Goal: Information Seeking & Learning: Learn about a topic

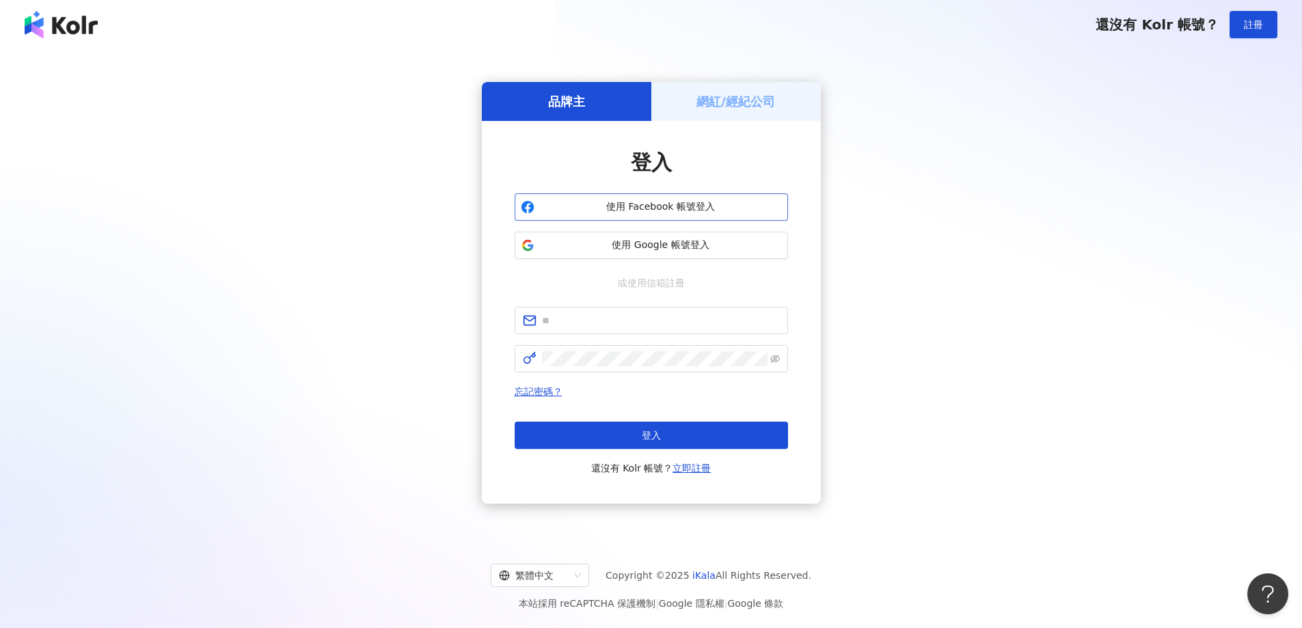
click at [621, 203] on span "使用 Facebook 帳號登入" at bounding box center [661, 207] width 242 height 14
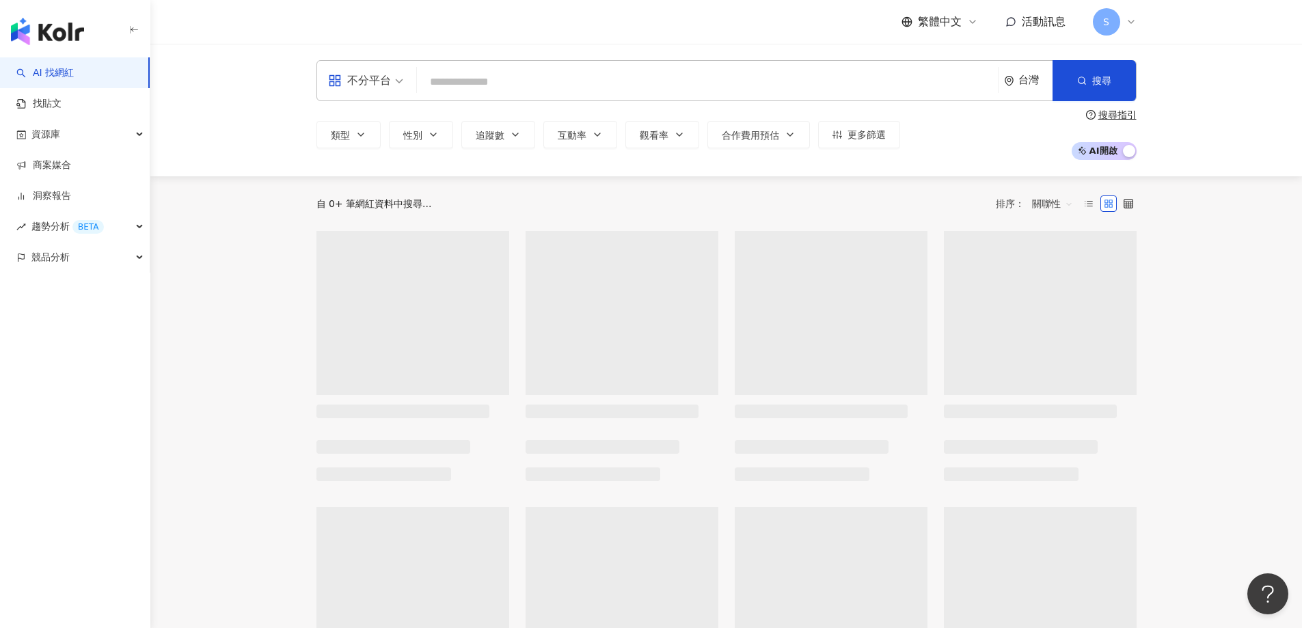
click at [500, 82] on input "search" at bounding box center [707, 82] width 570 height 26
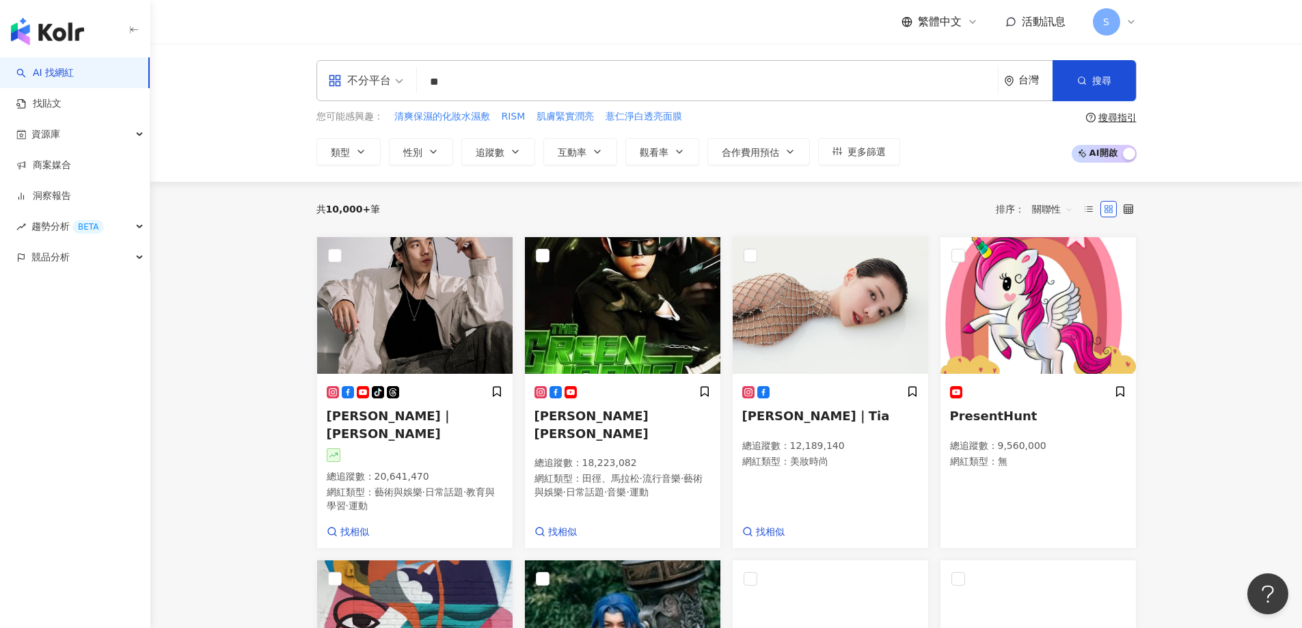
type input "*"
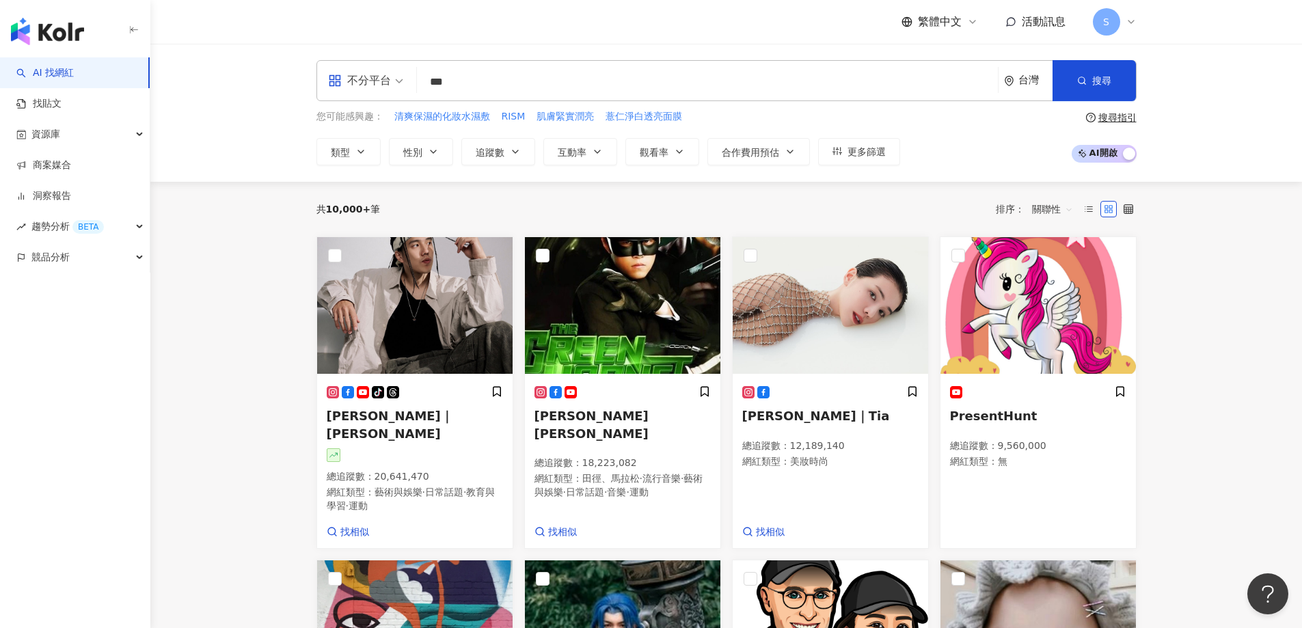
type input "**"
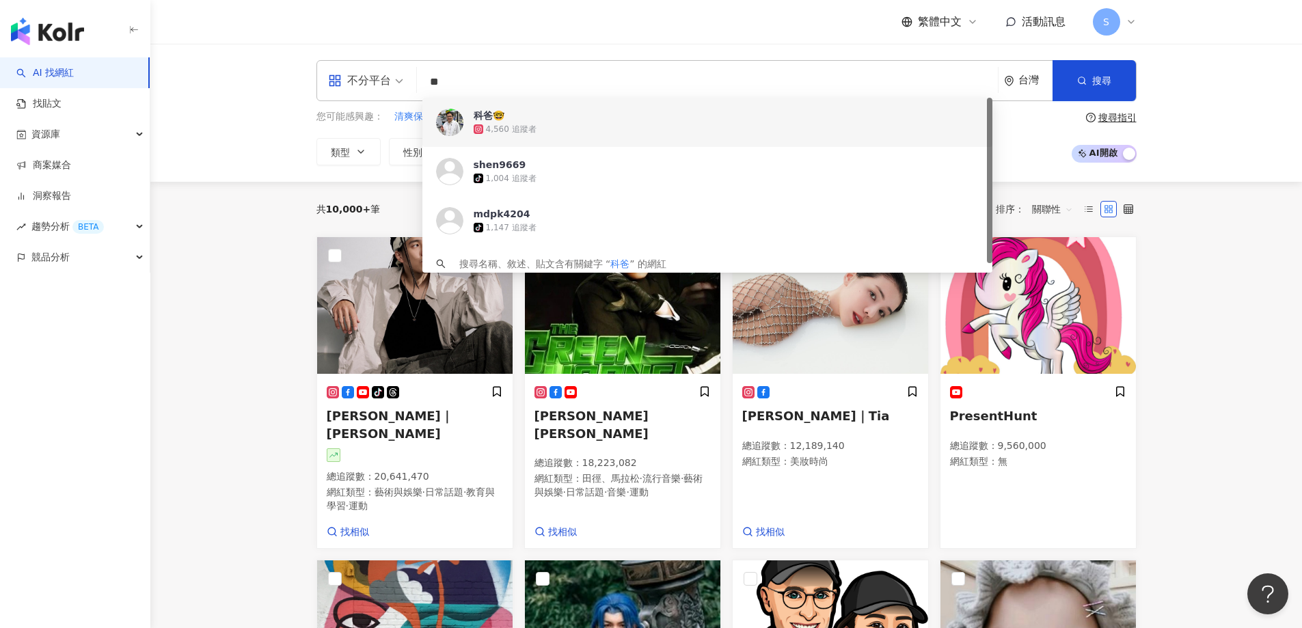
click at [543, 129] on div "4,560 追蹤者" at bounding box center [726, 129] width 505 height 14
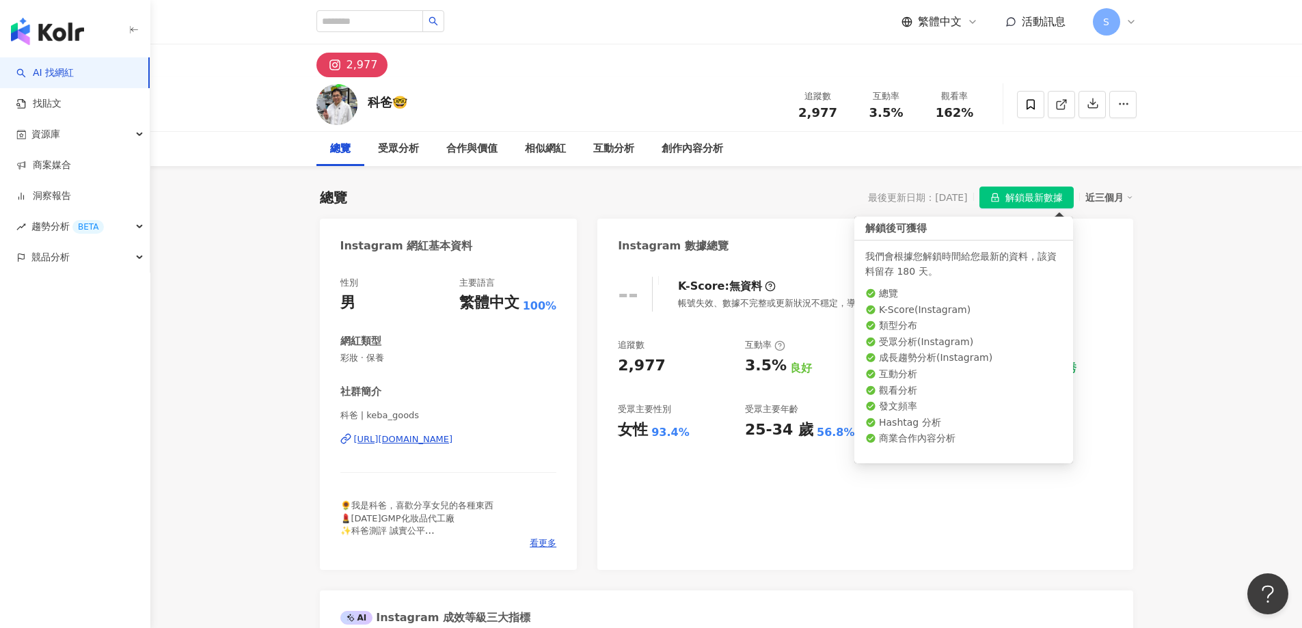
click at [1041, 197] on span "解鎖最新數據" at bounding box center [1033, 198] width 57 height 22
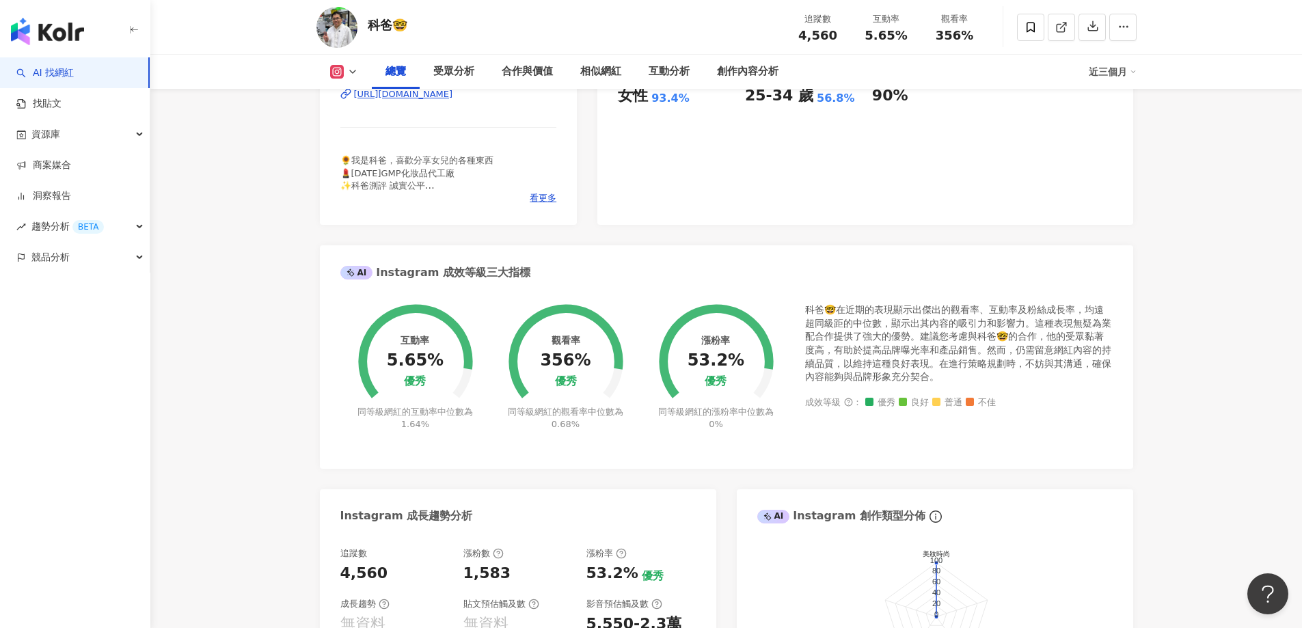
scroll to position [342, 0]
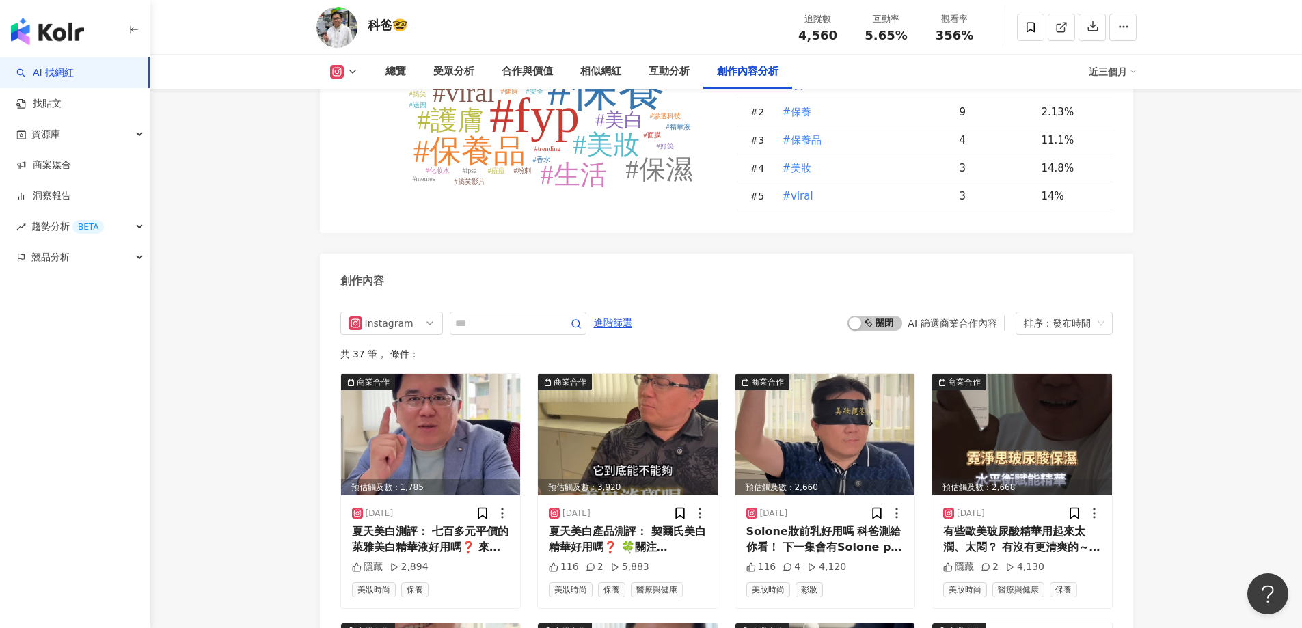
scroll to position [4033, 0]
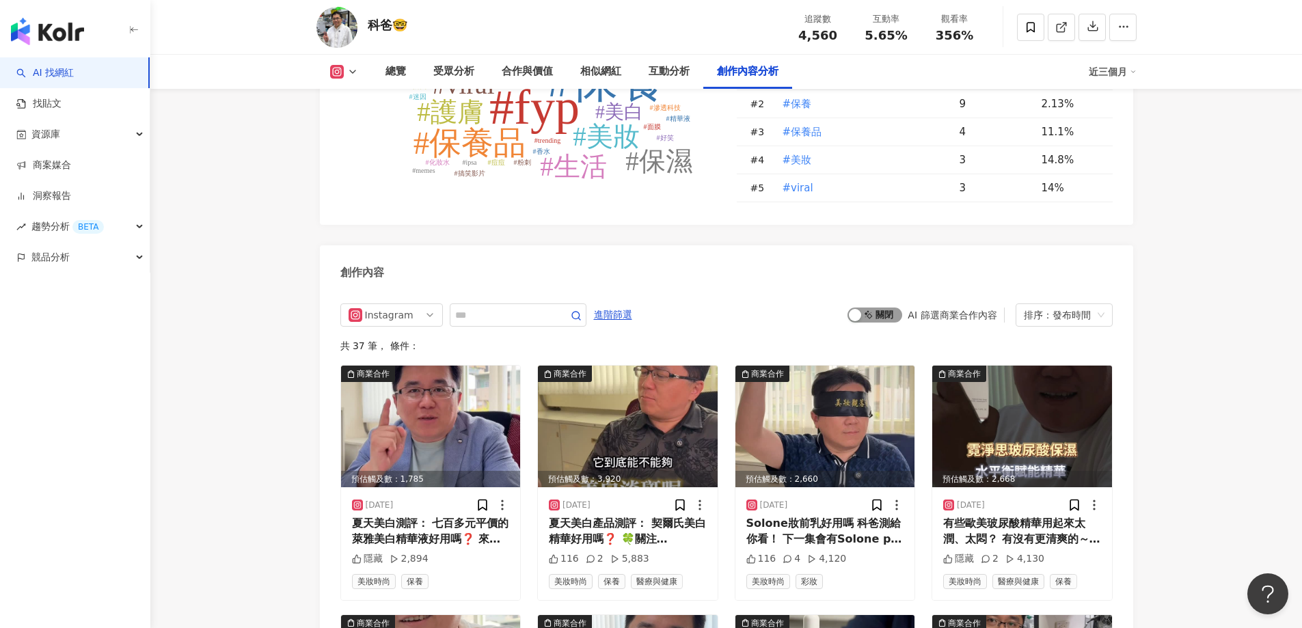
click at [878, 323] on span "啟動 關閉" at bounding box center [875, 315] width 55 height 15
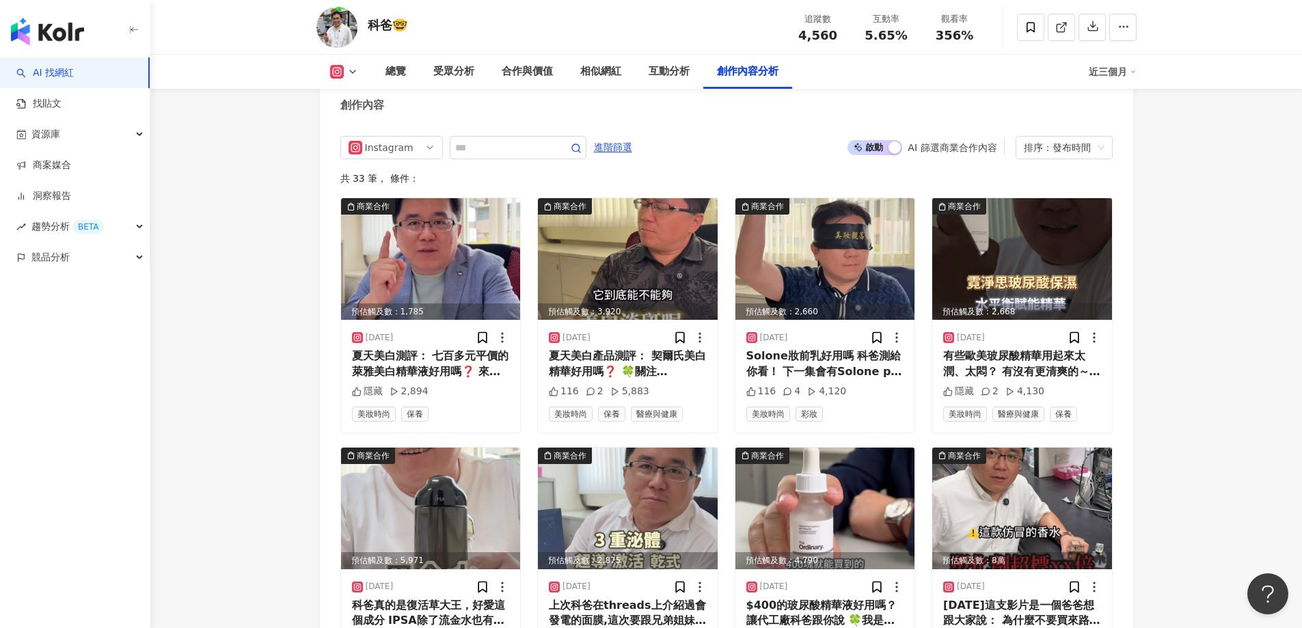
drag, startPoint x: 274, startPoint y: 251, endPoint x: 269, endPoint y: 278, distance: 27.2
click at [405, 157] on div "Instagram" at bounding box center [387, 148] width 44 height 22
click at [1061, 159] on div "排序：發布時間" at bounding box center [1058, 148] width 68 height 22
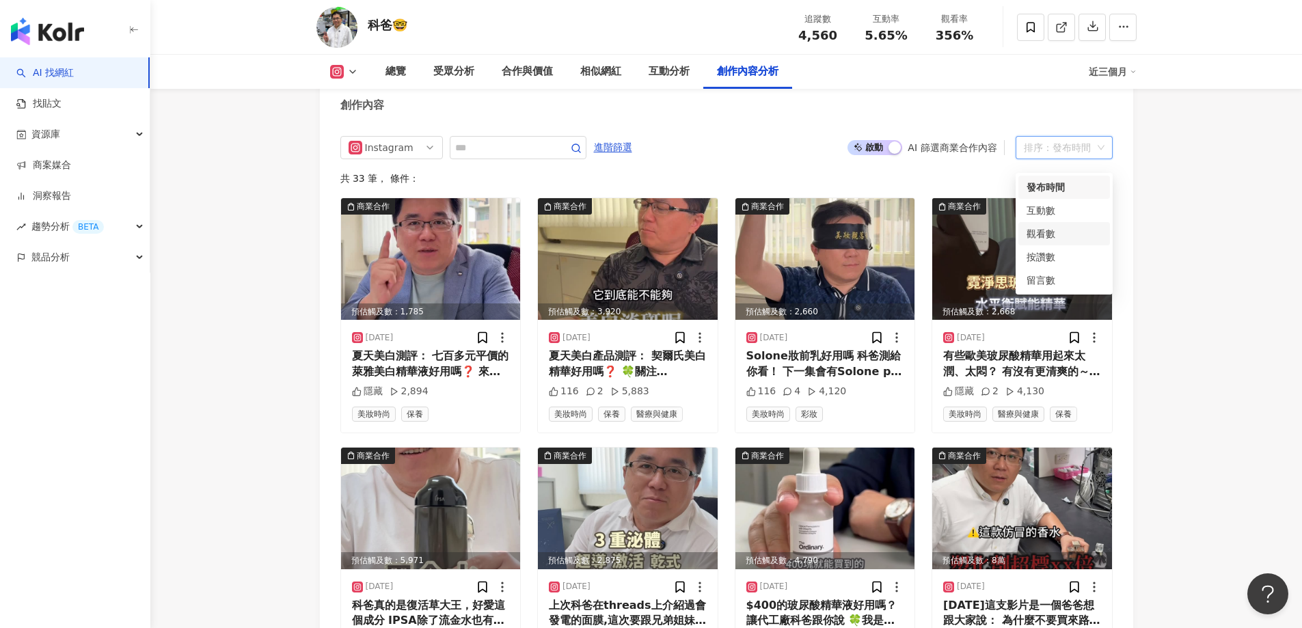
click at [1051, 232] on div "觀看數" at bounding box center [1064, 233] width 75 height 15
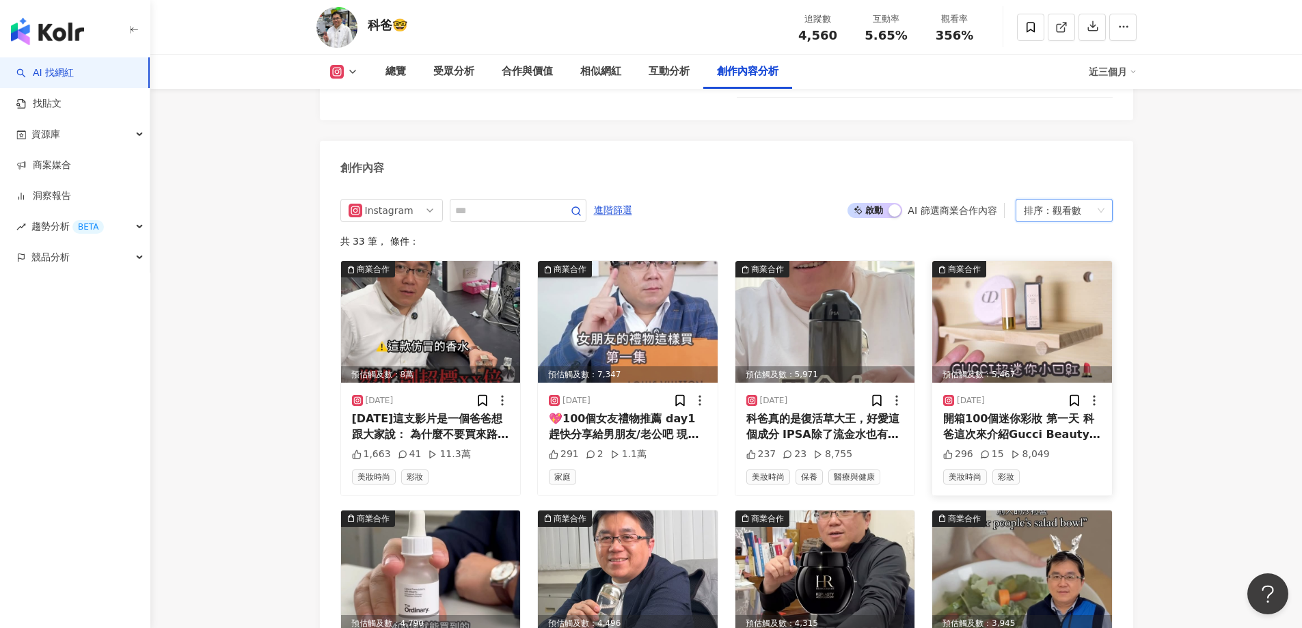
scroll to position [4132, 0]
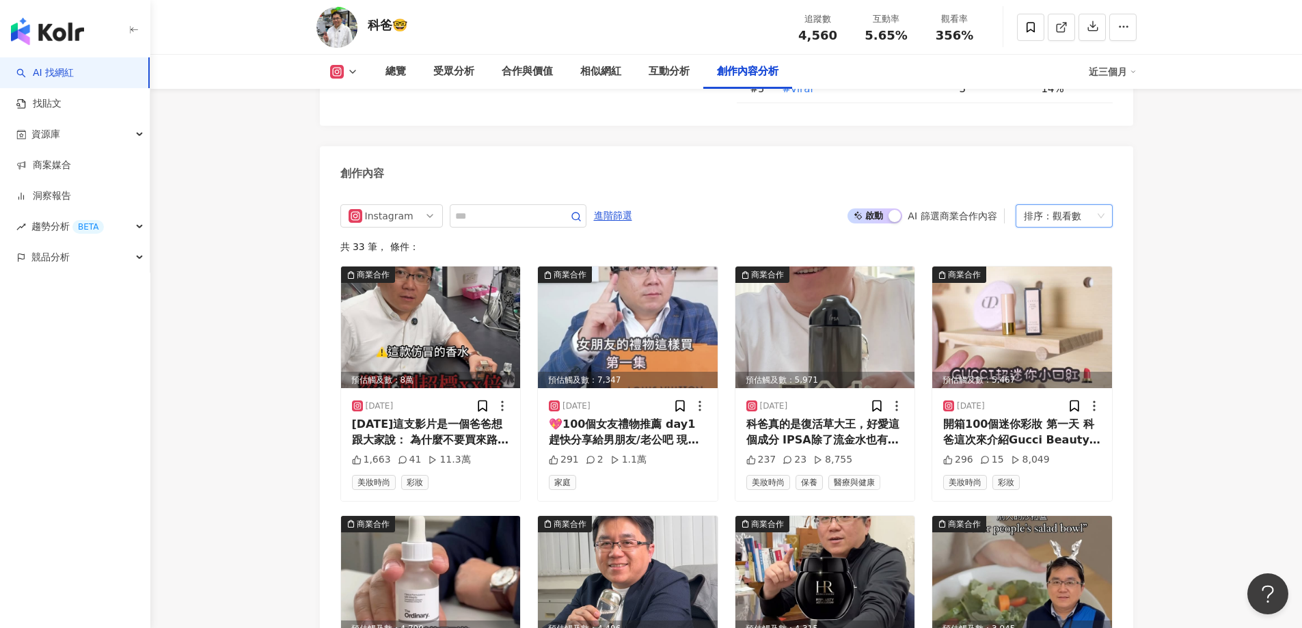
click at [1043, 227] on div "排序： 觀看數" at bounding box center [1058, 216] width 68 height 22
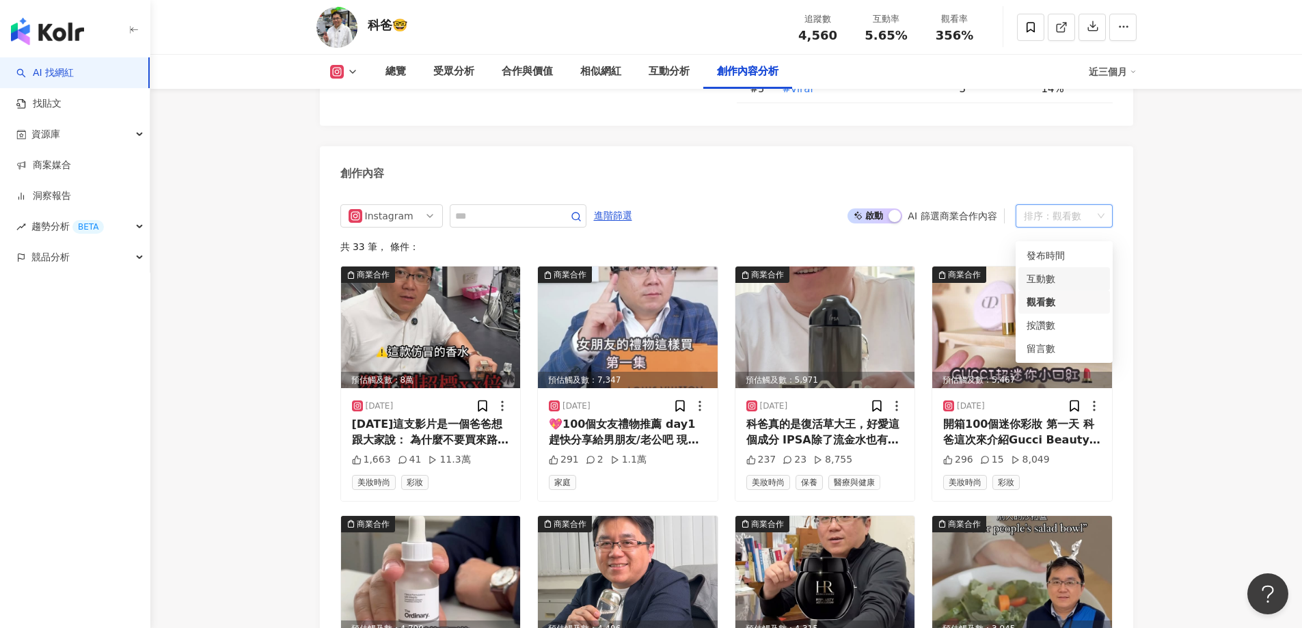
click at [1053, 282] on div "互動數" at bounding box center [1064, 278] width 75 height 15
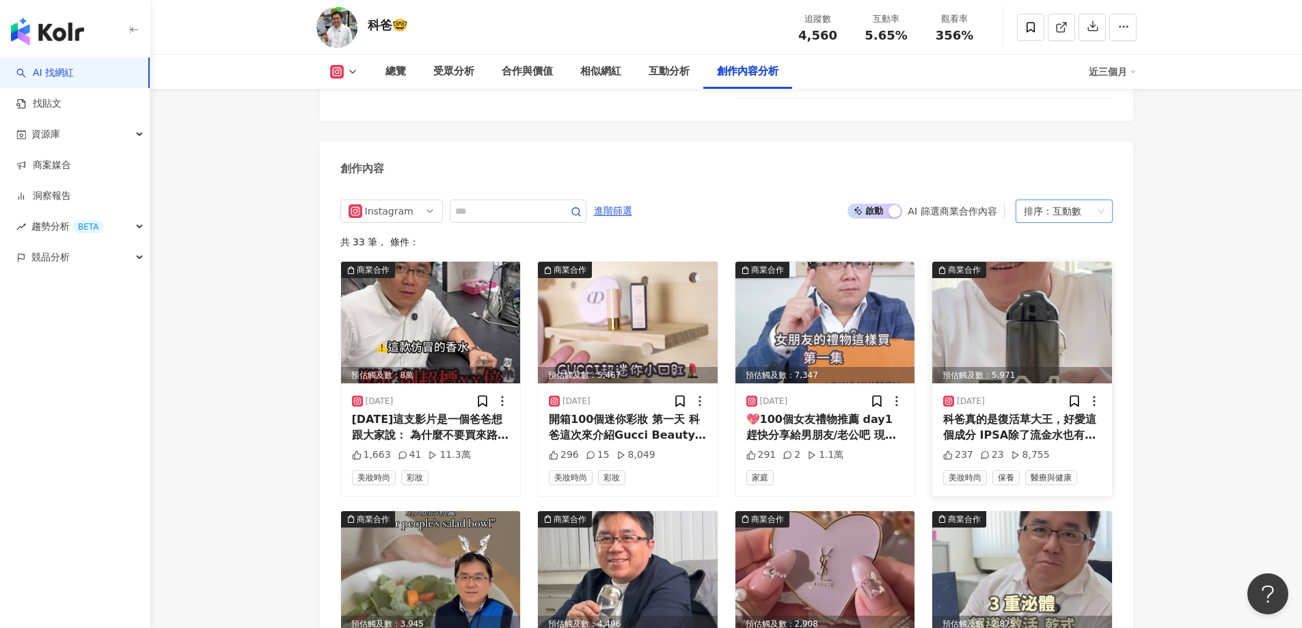
scroll to position [4132, 0]
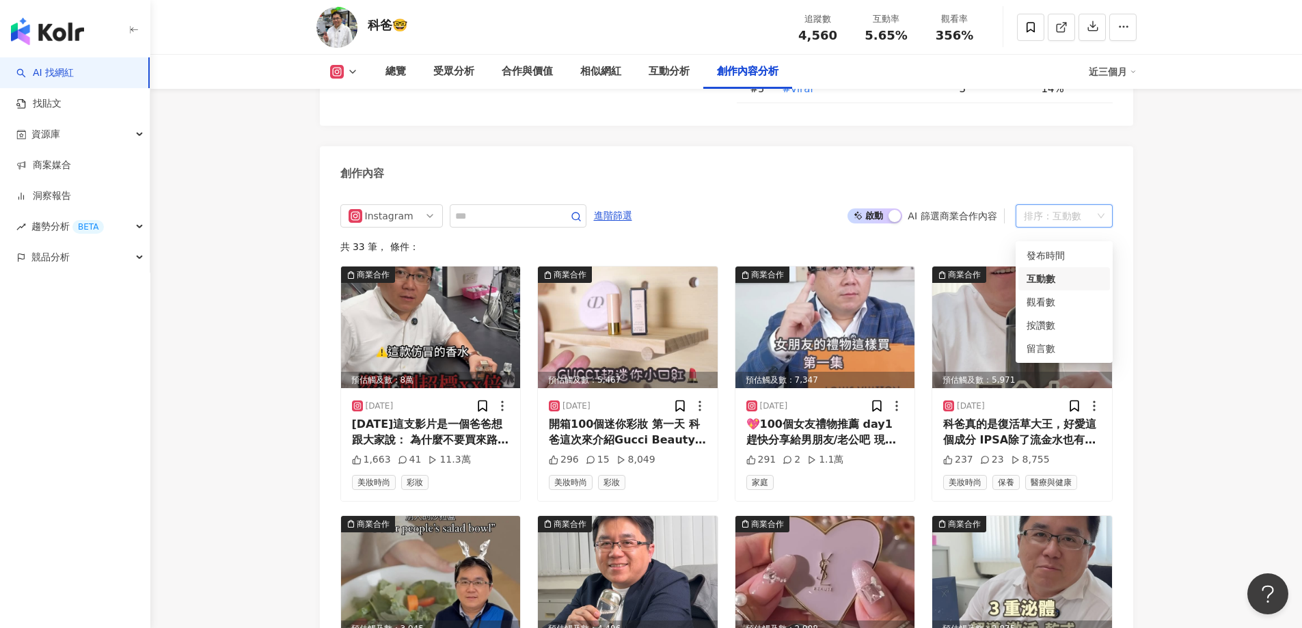
click at [1071, 227] on div "互動數" at bounding box center [1067, 216] width 29 height 22
click at [1044, 326] on div "按讚數" at bounding box center [1064, 325] width 75 height 15
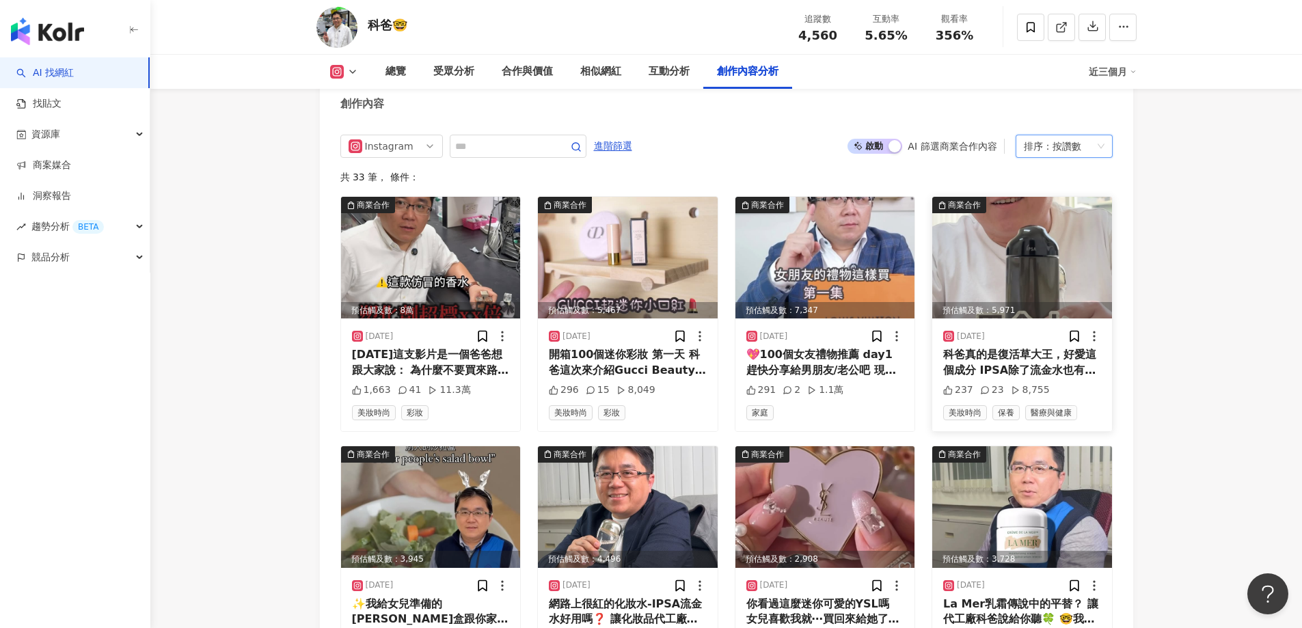
scroll to position [4200, 0]
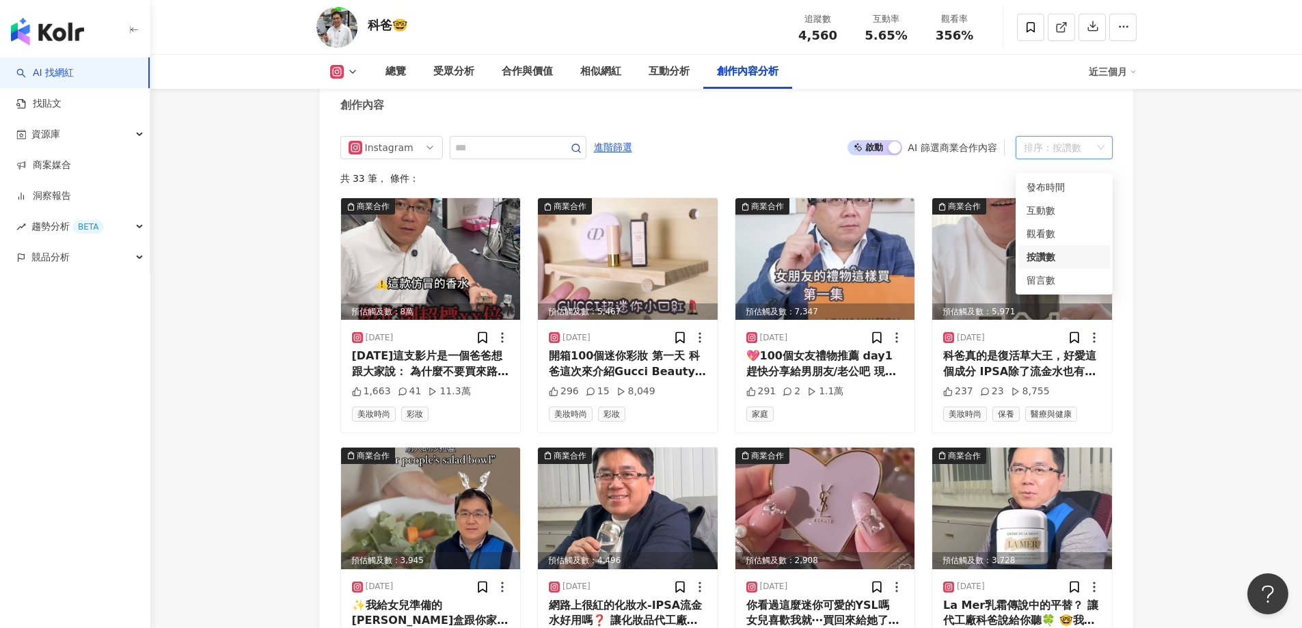
click at [1045, 159] on div "排序： 按讚數" at bounding box center [1058, 148] width 68 height 22
click at [1048, 230] on div "觀看數" at bounding box center [1064, 233] width 75 height 15
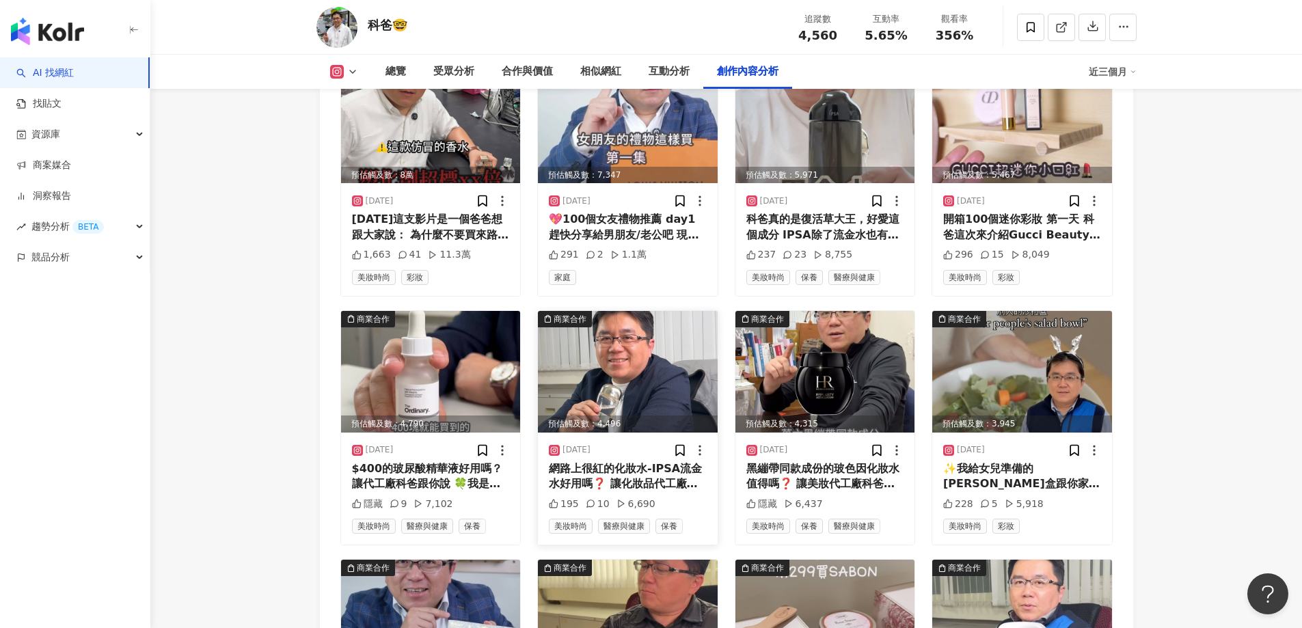
scroll to position [4200, 0]
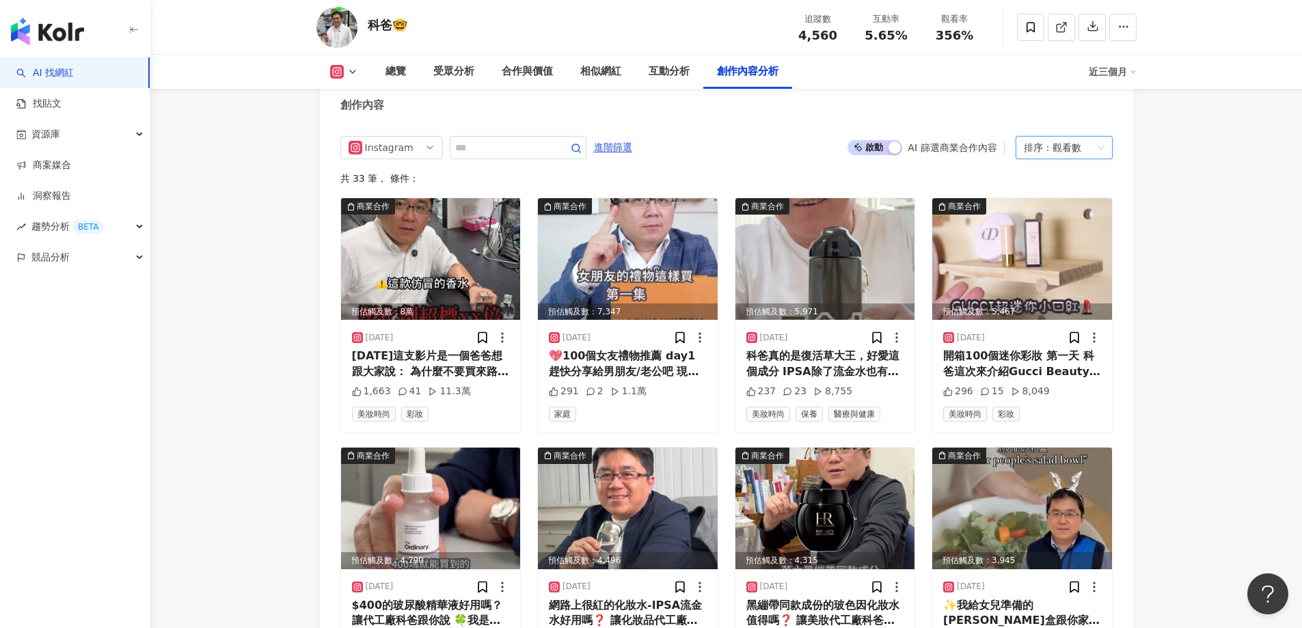
click at [1038, 159] on div "排序： 觀看數" at bounding box center [1058, 148] width 68 height 22
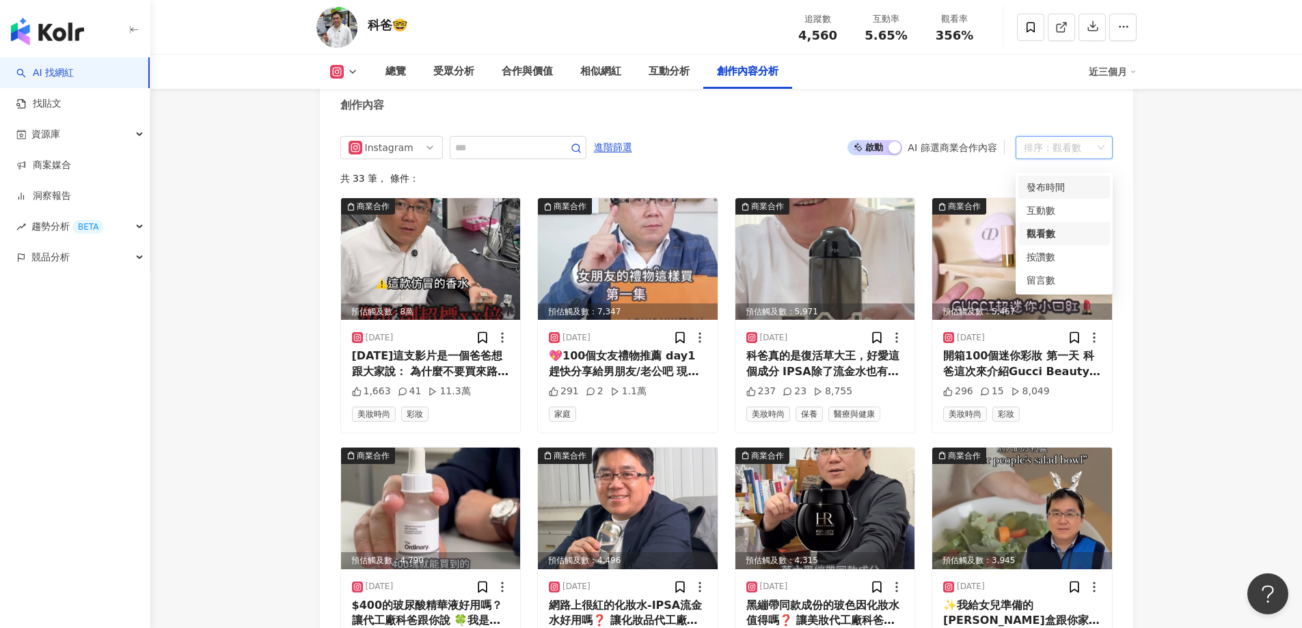
click at [1038, 189] on div "發布時間" at bounding box center [1064, 187] width 75 height 15
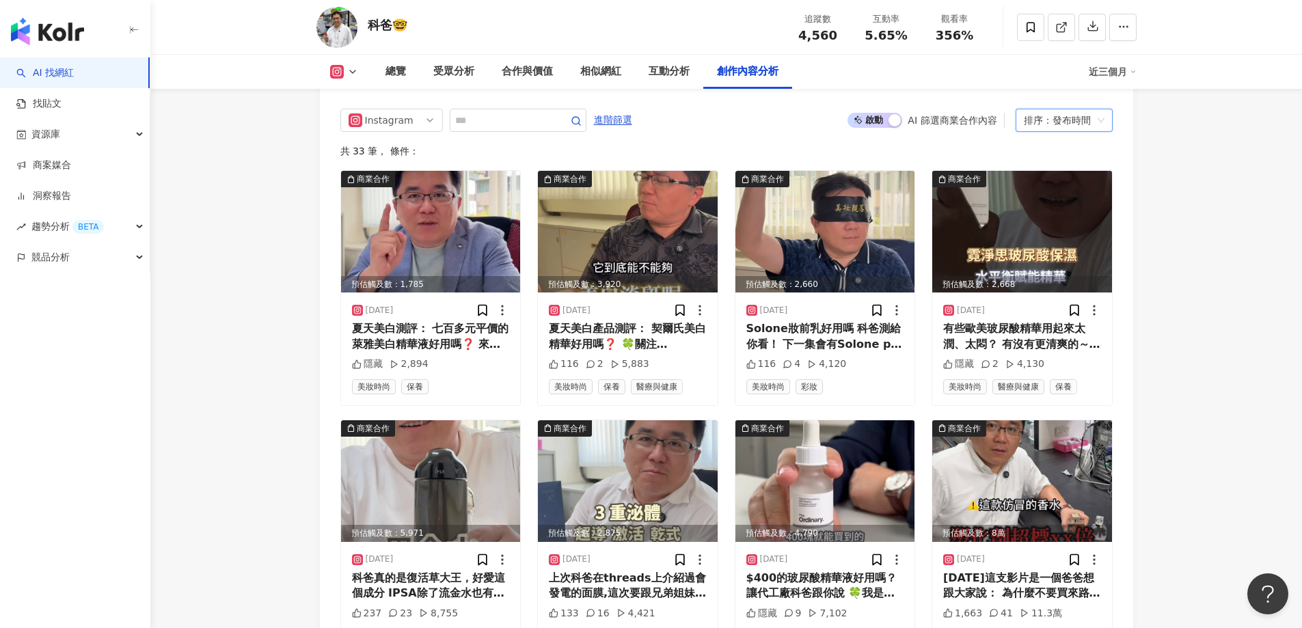
scroll to position [4132, 0]
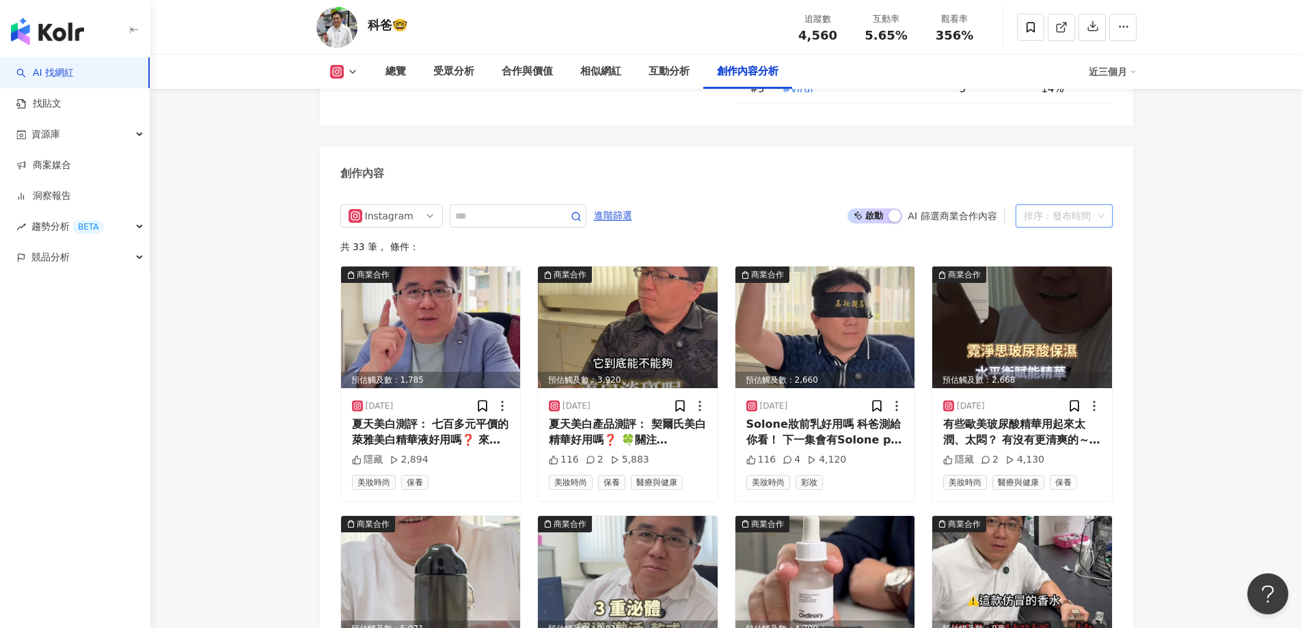
click at [1055, 224] on div "排序：發布時間" at bounding box center [1058, 216] width 68 height 22
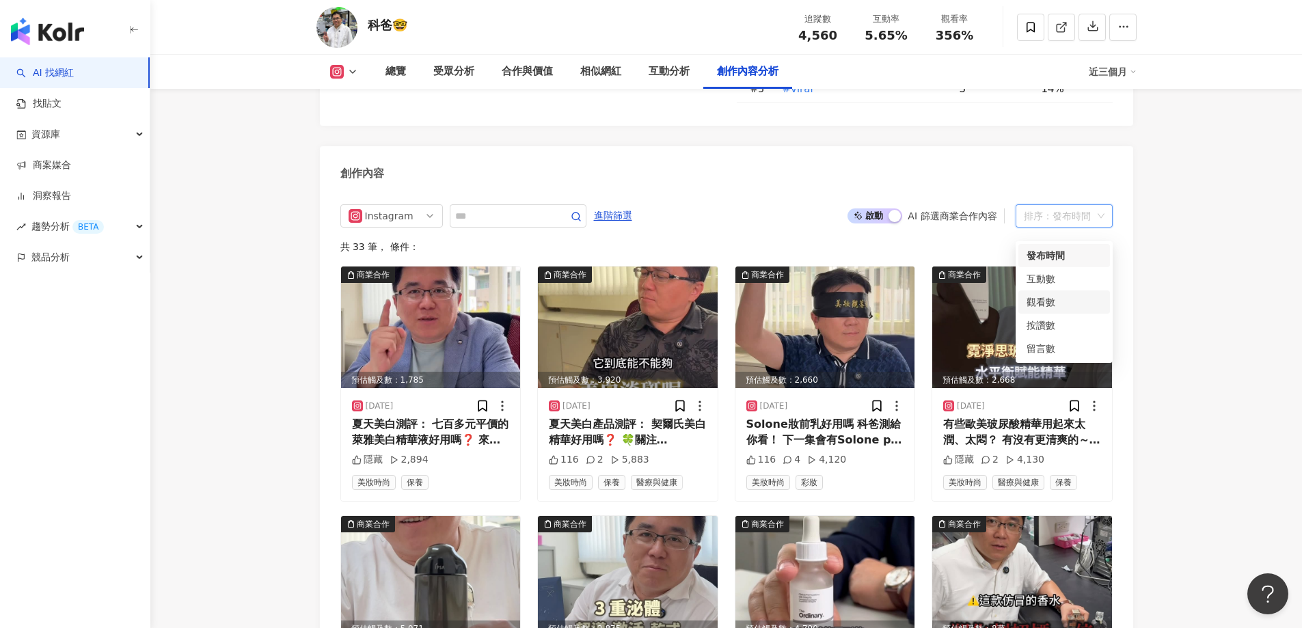
click at [1038, 303] on div "觀看數" at bounding box center [1064, 302] width 75 height 15
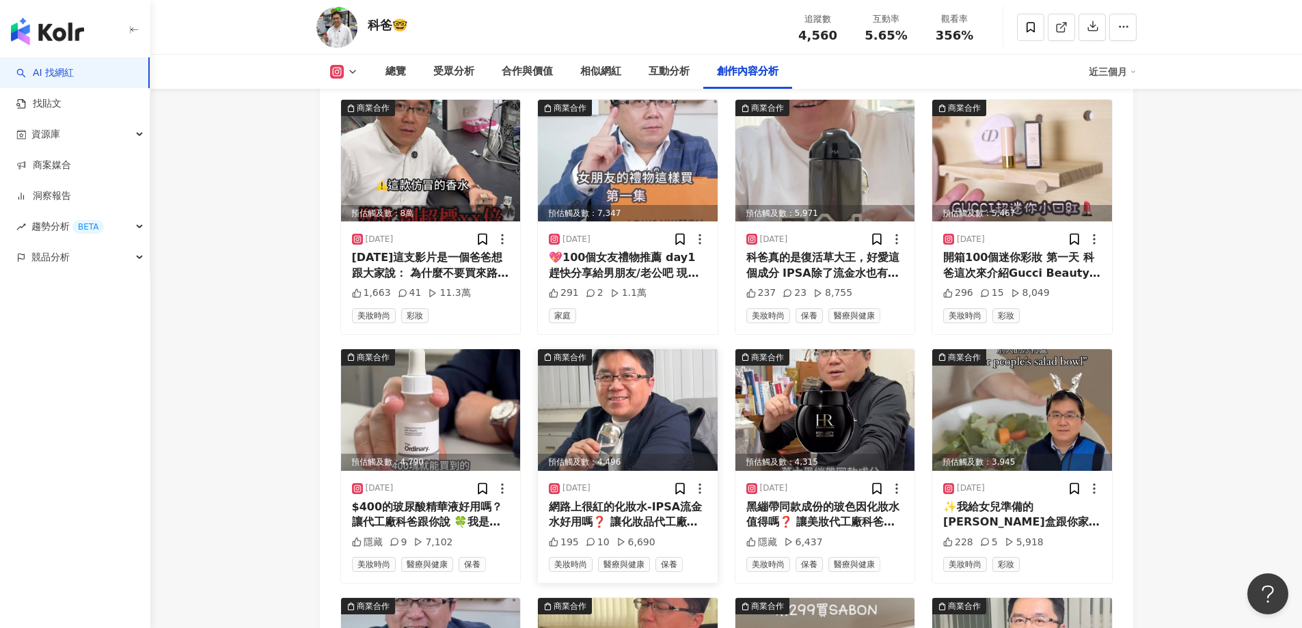
scroll to position [4405, 0]
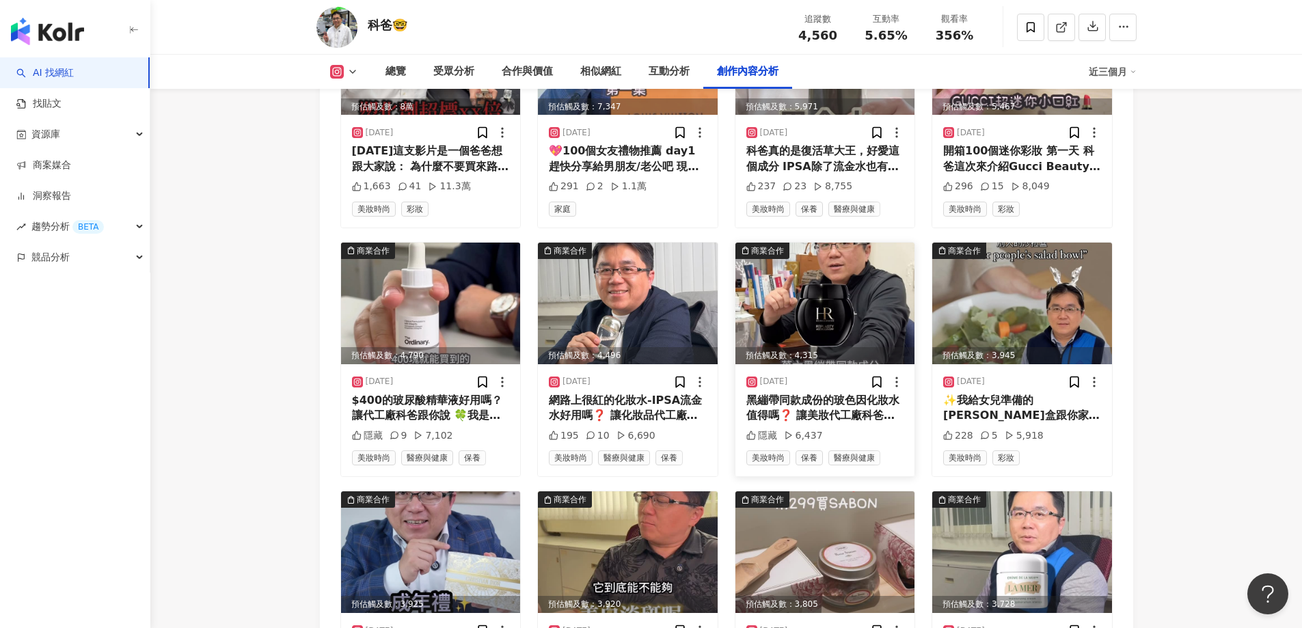
click at [852, 316] on img at bounding box center [825, 304] width 180 height 122
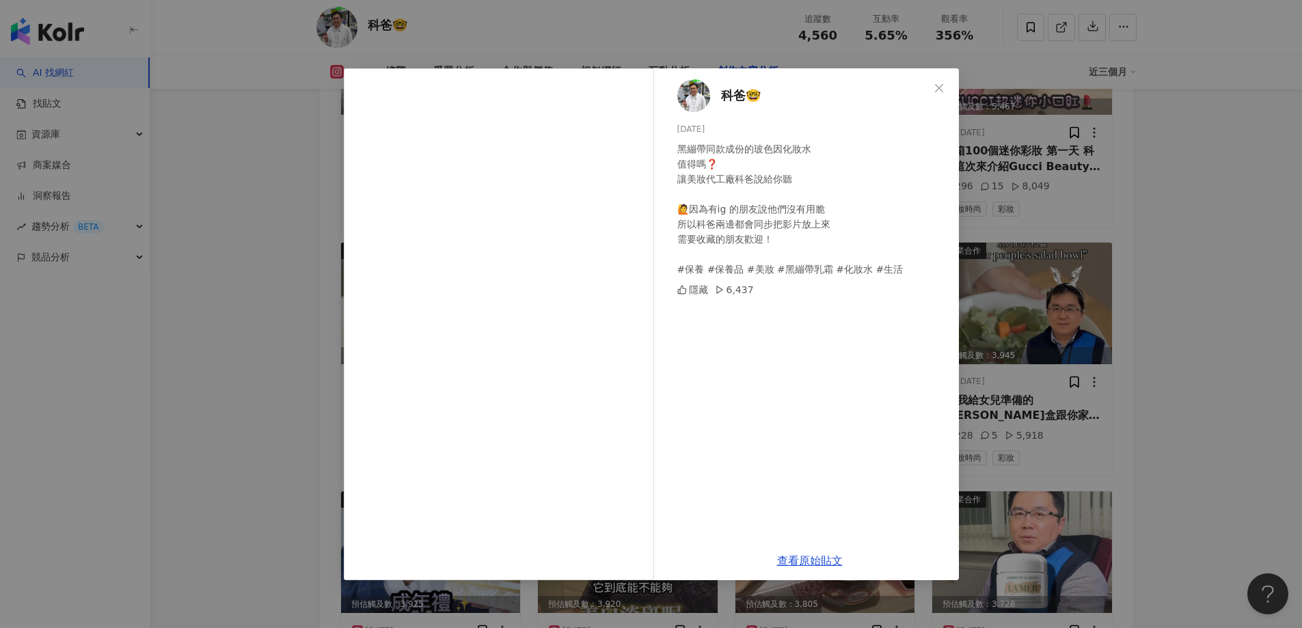
click at [322, 160] on div "科爸🤓 2025/2/18 黑繃帶同款成份的玻色因化妝水 值得嗎❓ 讓美妝代工廠科爸說給你聽 🙋因為有ig 的朋友說他們沒有用脆 所以科爸兩邊都會同步把影片放…" at bounding box center [651, 314] width 1302 height 628
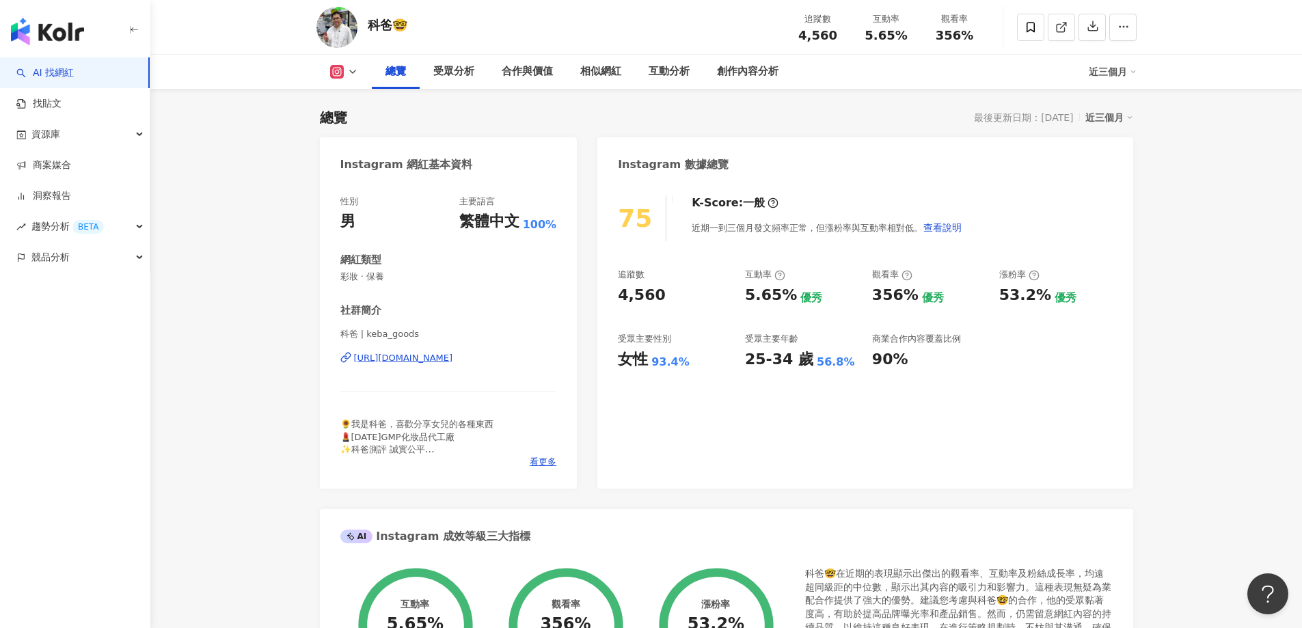
scroll to position [0, 0]
